Goal: Use online tool/utility: Utilize a website feature to perform a specific function

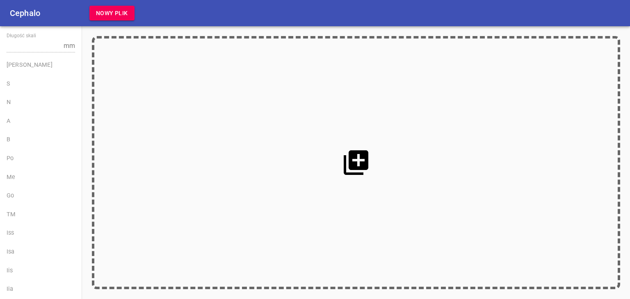
click at [124, 16] on span "Nowy plik" at bounding box center [112, 13] width 32 height 10
click at [344, 155] on icon at bounding box center [356, 163] width 30 height 30
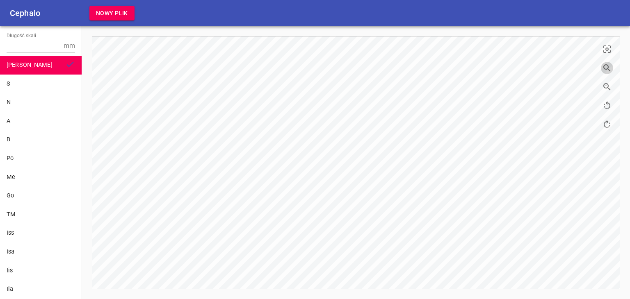
click at [607, 64] on icon "button" at bounding box center [606, 67] width 7 height 7
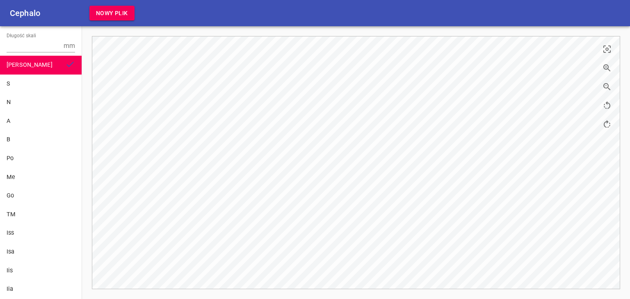
click at [607, 64] on icon "button" at bounding box center [606, 67] width 7 height 7
click at [46, 49] on input "Długość skali" at bounding box center [34, 45] width 54 height 13
type input "10"
click at [27, 85] on div "S" at bounding box center [41, 84] width 68 height 9
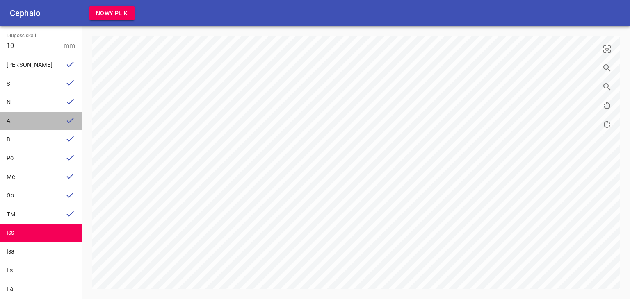
click at [41, 120] on div "A" at bounding box center [34, 121] width 55 height 9
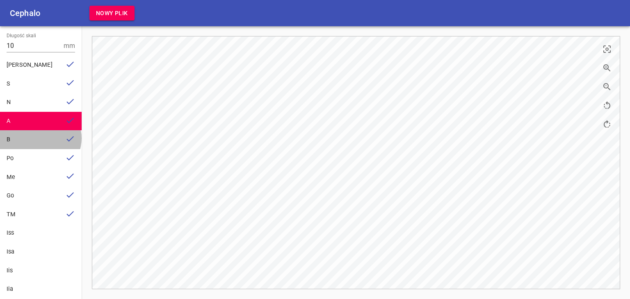
click at [40, 138] on div "B" at bounding box center [34, 139] width 55 height 9
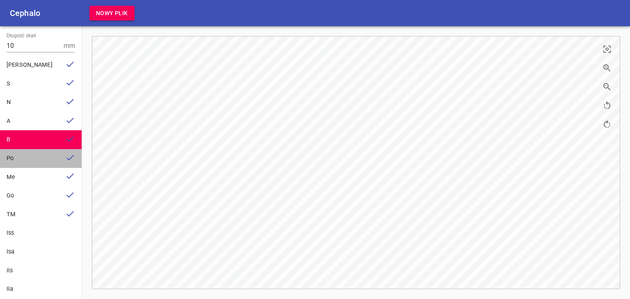
click at [44, 154] on div "Po" at bounding box center [34, 158] width 55 height 9
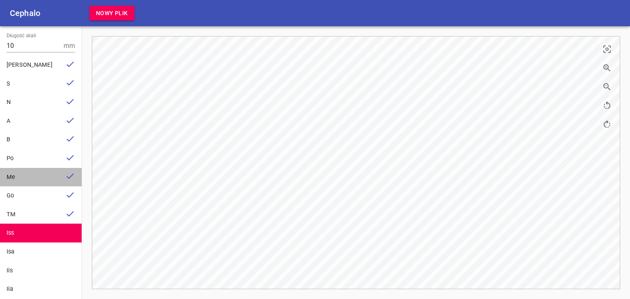
click at [48, 182] on div "Me" at bounding box center [41, 177] width 82 height 19
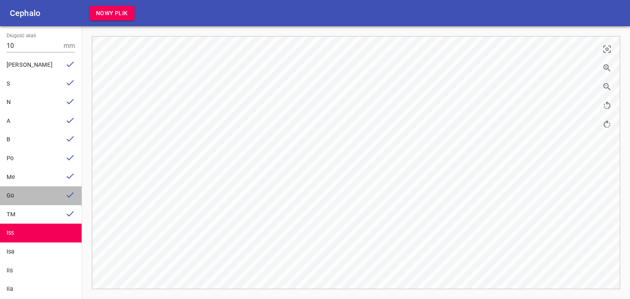
click at [57, 195] on div "Go" at bounding box center [41, 196] width 82 height 19
click at [236, 235] on div "Cephalo Nowy plik Długość skali 10 [PERSON_NAME] S N A B Po Me Go TM Iss Isa Ii…" at bounding box center [315, 149] width 630 height 299
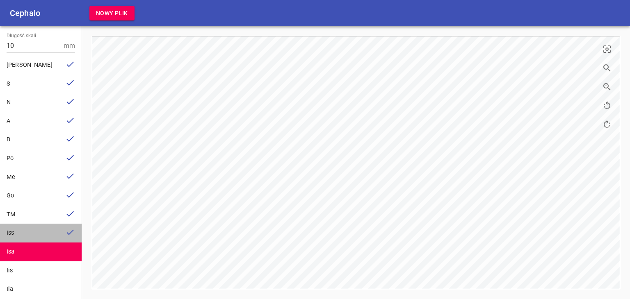
click at [56, 230] on div "Iss" at bounding box center [41, 233] width 82 height 19
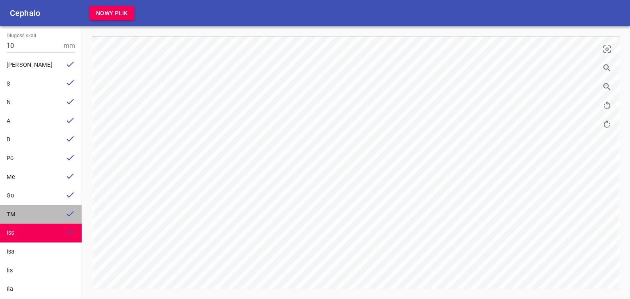
click at [41, 215] on div "TM" at bounding box center [34, 214] width 55 height 9
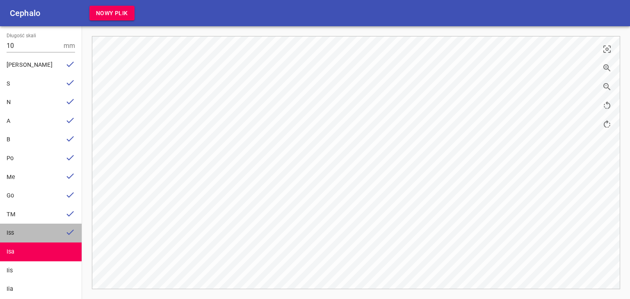
click at [56, 229] on div "Iss" at bounding box center [41, 233] width 82 height 19
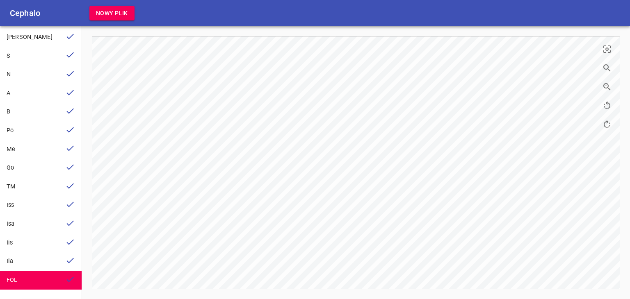
scroll to position [52, 0]
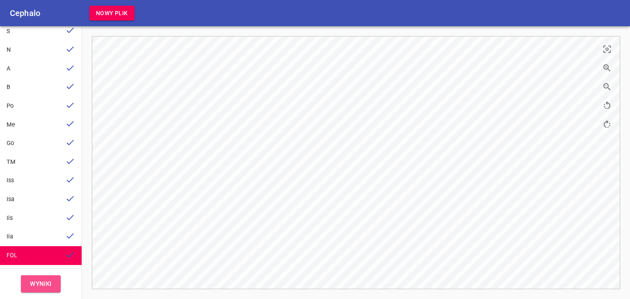
click at [32, 285] on span "Wyniki" at bounding box center [41, 284] width 22 height 11
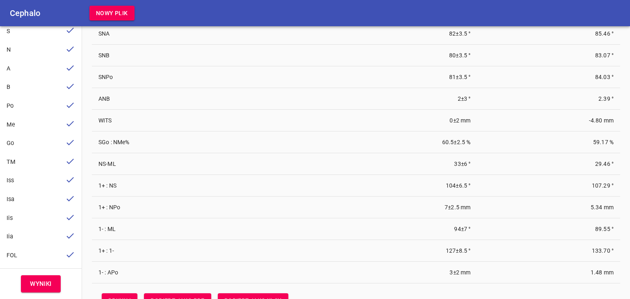
scroll to position [20, 0]
